Goal: Task Accomplishment & Management: Manage account settings

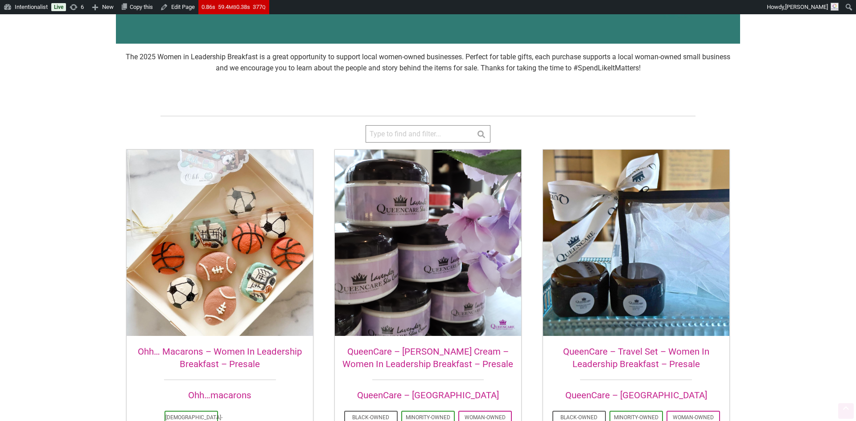
scroll to position [203, 0]
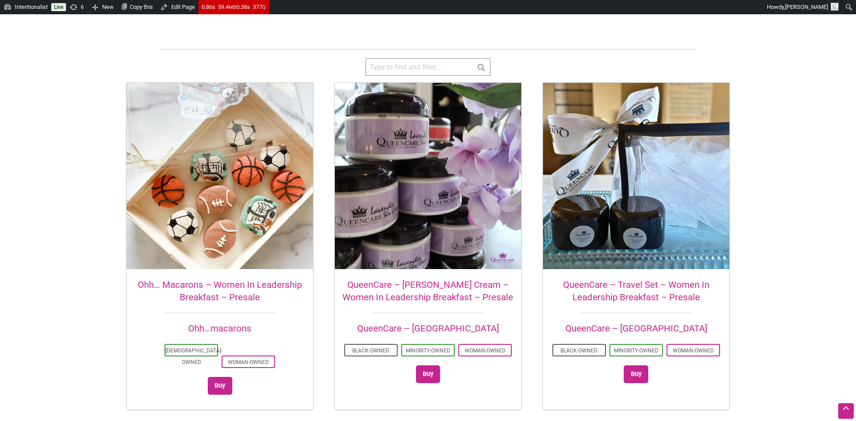
click at [392, 182] on img at bounding box center [428, 176] width 186 height 186
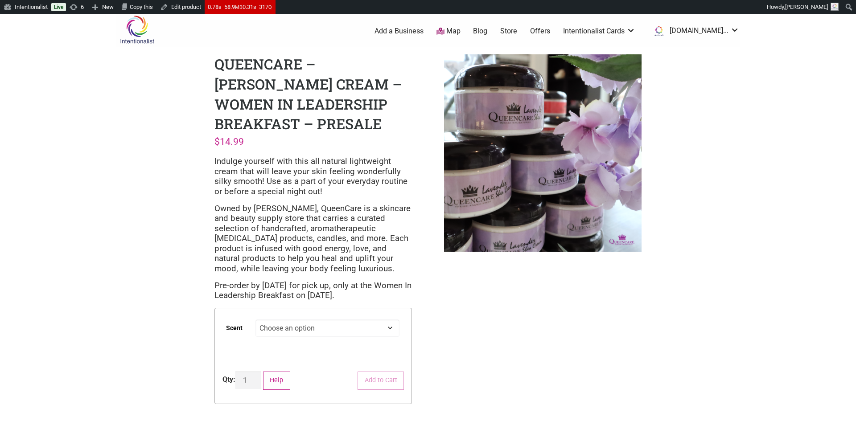
scroll to position [3, 0]
drag, startPoint x: 215, startPoint y: 279, endPoint x: 270, endPoint y: 275, distance: 55.0
click at [270, 281] on p "Pre-order by October 16th for pick up, only at the Women In Leadership Breakfas…" at bounding box center [314, 291] width 198 height 20
click at [196, 5] on link "Edit product" at bounding box center [181, 7] width 48 height 14
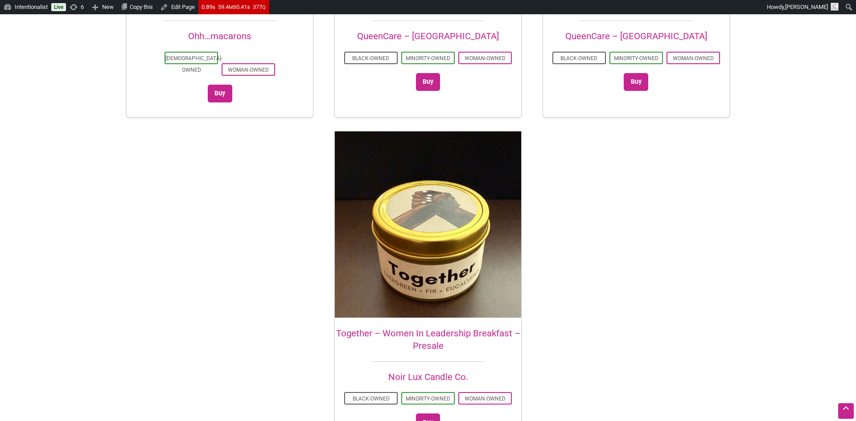
scroll to position [498, 0]
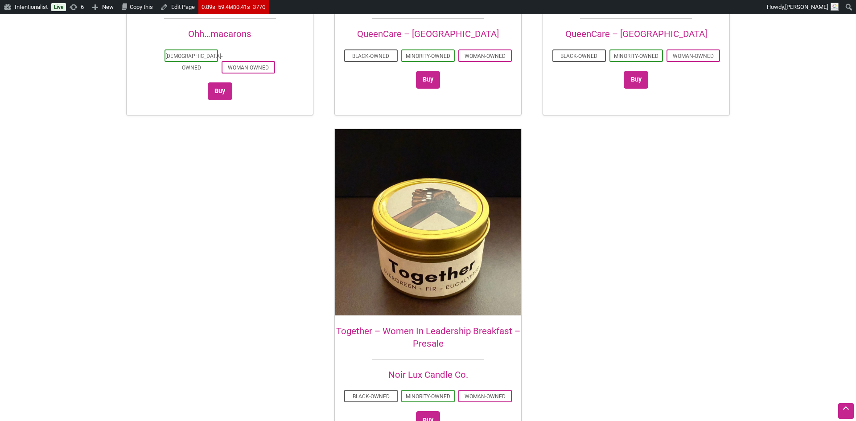
click at [437, 204] on img at bounding box center [428, 222] width 186 height 186
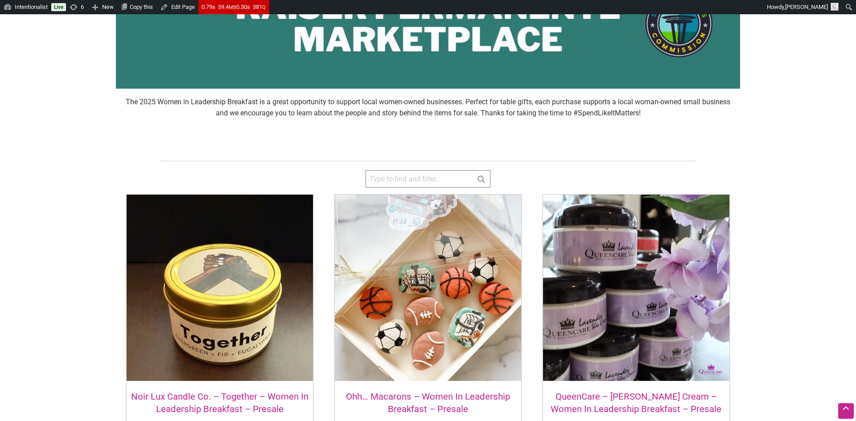
scroll to position [91, 0]
